Goal: Navigation & Orientation: Understand site structure

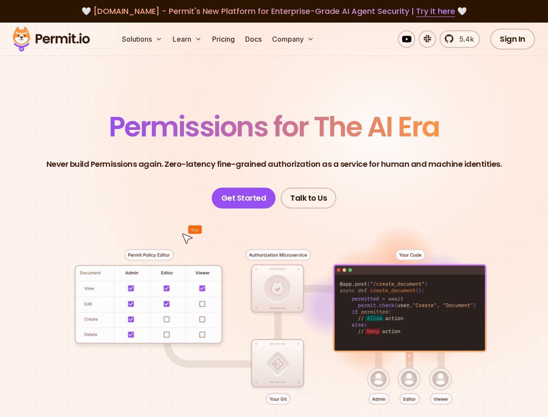
click at [143, 39] on button "Solutions" at bounding box center [141, 38] width 47 height 17
click at [188, 39] on button "Learn" at bounding box center [187, 38] width 36 height 17
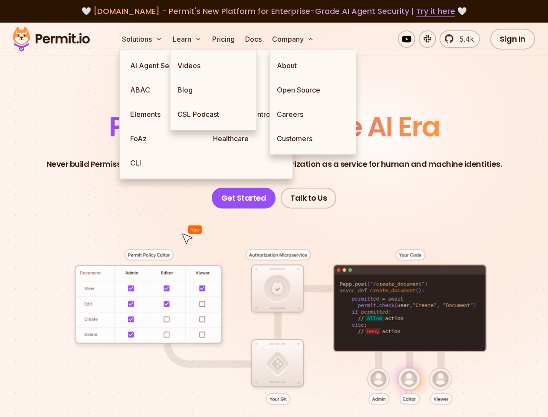
click at [294, 39] on button "Company" at bounding box center [293, 38] width 49 height 17
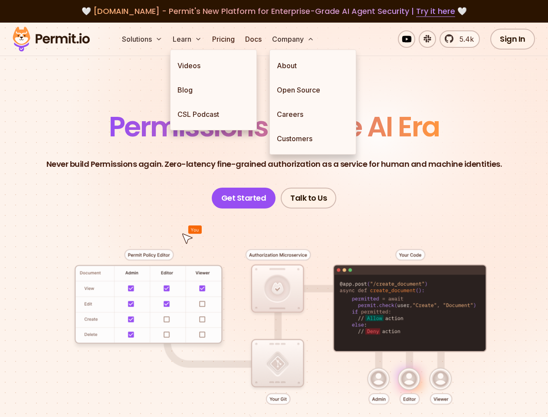
click at [274, 299] on div at bounding box center [274, 341] width 506 height 266
